Goal: Task Accomplishment & Management: Use online tool/utility

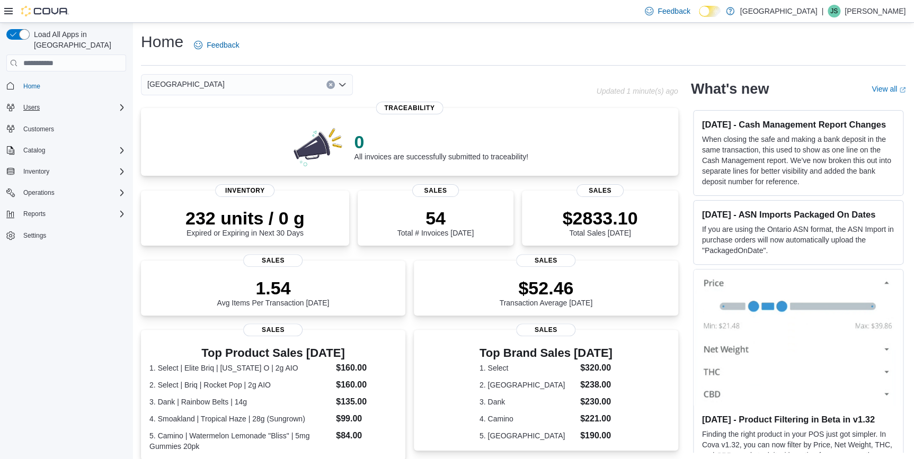
click at [52, 101] on div "Users" at bounding box center [72, 107] width 107 height 13
click at [39, 146] on span "Catalog" at bounding box center [34, 150] width 22 height 8
click at [49, 225] on button "Inventory" at bounding box center [36, 231] width 34 height 13
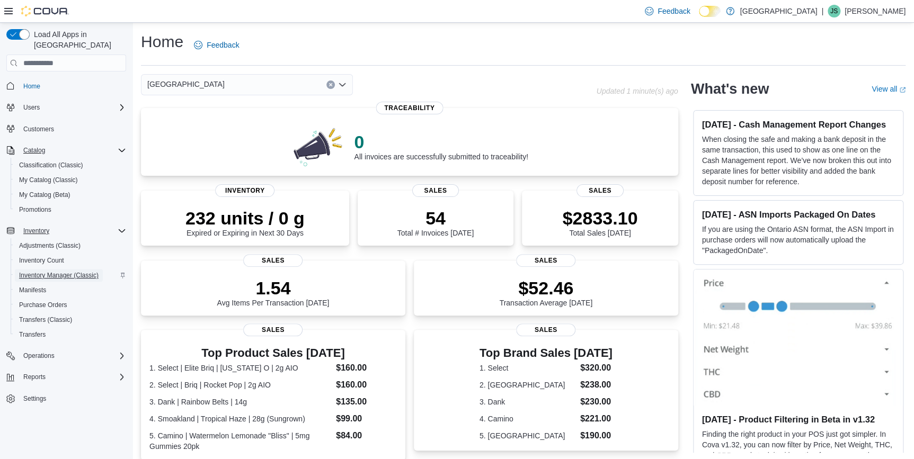
click at [48, 271] on span "Inventory Manager (Classic)" at bounding box center [58, 275] width 79 height 8
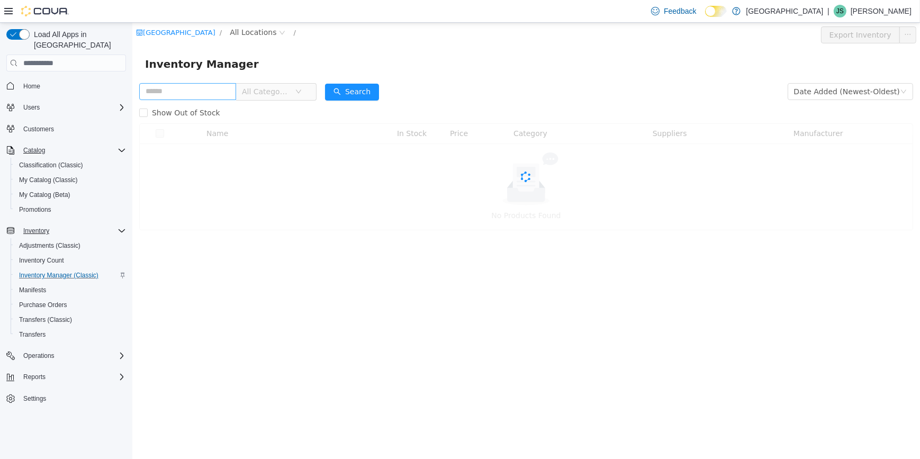
click at [227, 91] on input "text" at bounding box center [187, 91] width 97 height 17
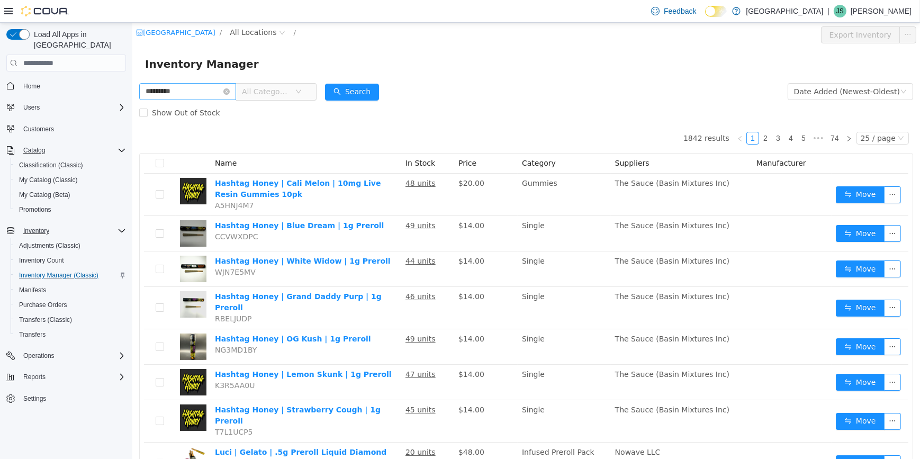
click at [169, 93] on input "*********" at bounding box center [187, 91] width 97 height 17
type input "*********"
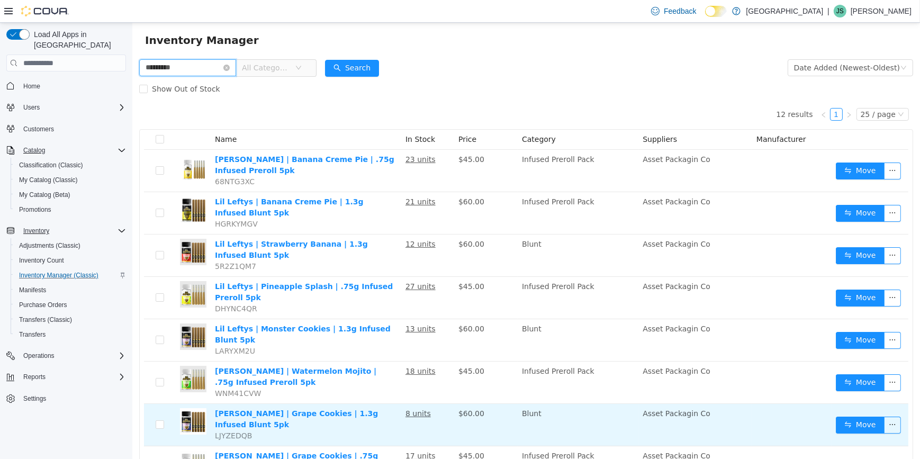
scroll to position [23, 0]
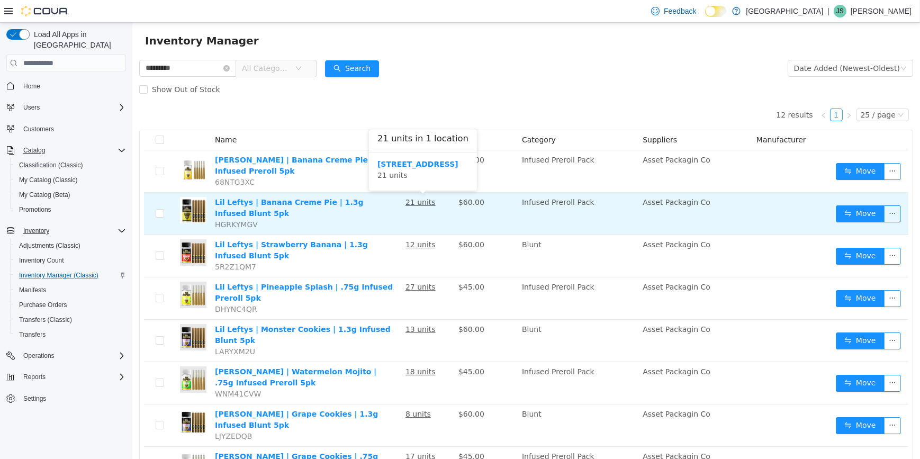
click at [416, 199] on u "21 units" at bounding box center [420, 202] width 30 height 8
click at [419, 204] on u "21 units" at bounding box center [420, 202] width 30 height 8
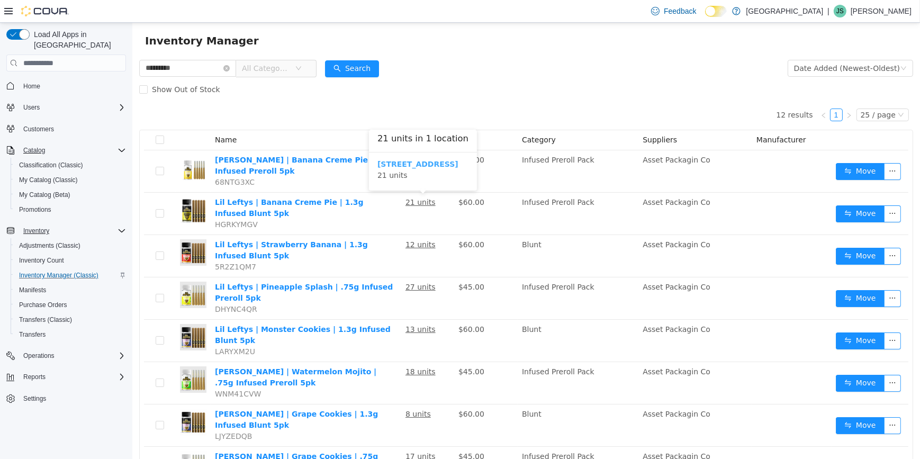
click at [410, 162] on b "[STREET_ADDRESS]" at bounding box center [417, 164] width 81 height 8
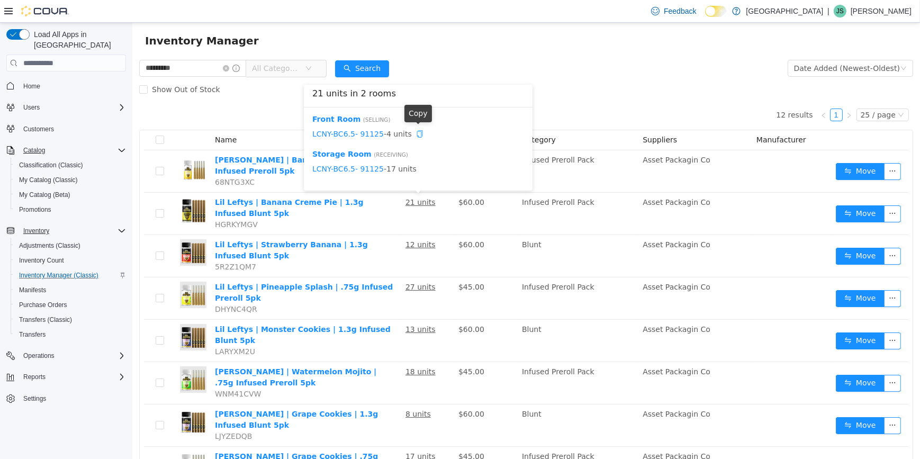
click at [416, 136] on icon "icon: copy" at bounding box center [419, 133] width 7 height 7
click at [416, 135] on icon "icon: check" at bounding box center [419, 133] width 7 height 7
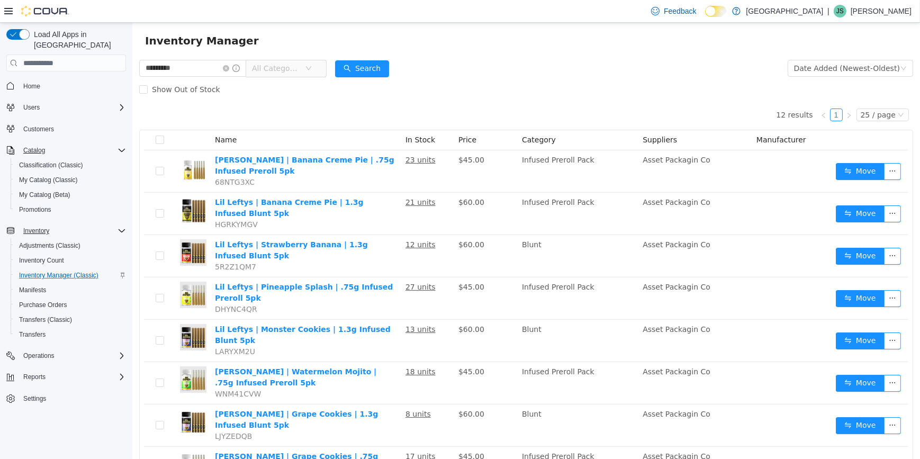
click at [612, 82] on div "Show Out of Stock" at bounding box center [526, 89] width 774 height 21
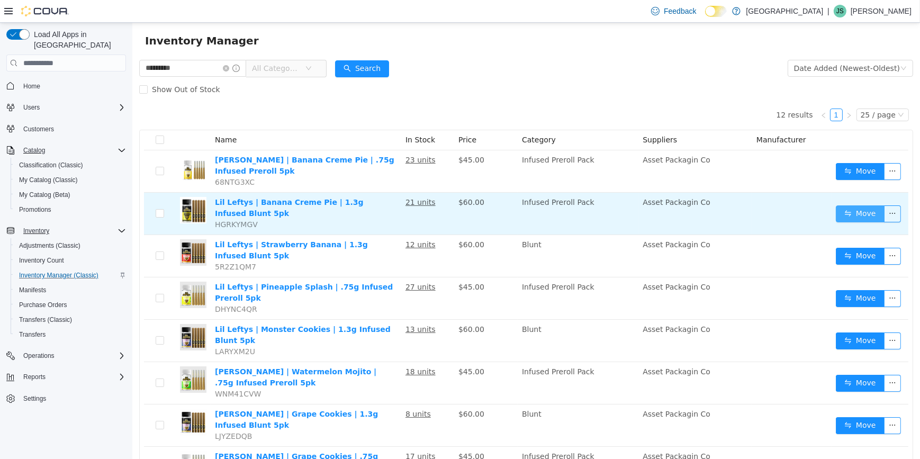
click at [863, 213] on button "Move" at bounding box center [860, 213] width 49 height 17
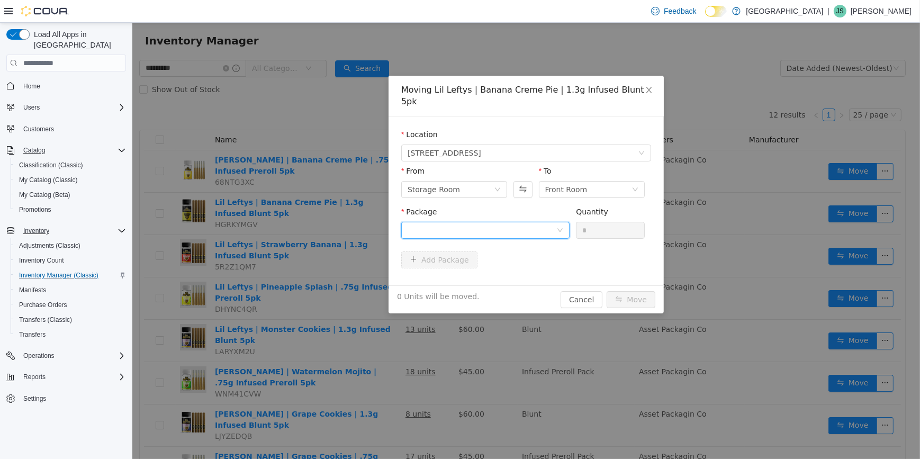
click at [535, 224] on div at bounding box center [481, 230] width 149 height 16
click at [478, 263] on li "LCNY-BC6.5- 91125 Quantity : 17 Units" at bounding box center [485, 262] width 168 height 29
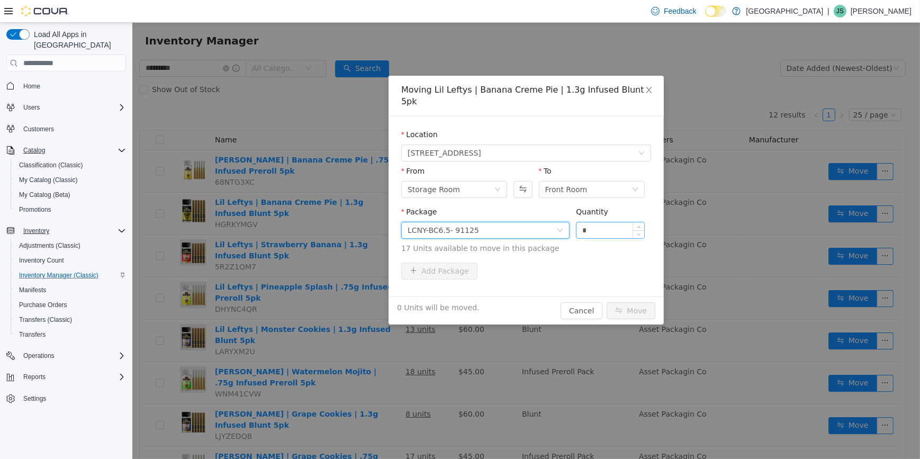
click at [592, 222] on input "*" at bounding box center [610, 230] width 68 height 16
type input "*"
click at [649, 302] on button "Move" at bounding box center [630, 310] width 49 height 17
